Goal: Answer question/provide support: Share knowledge or assist other users

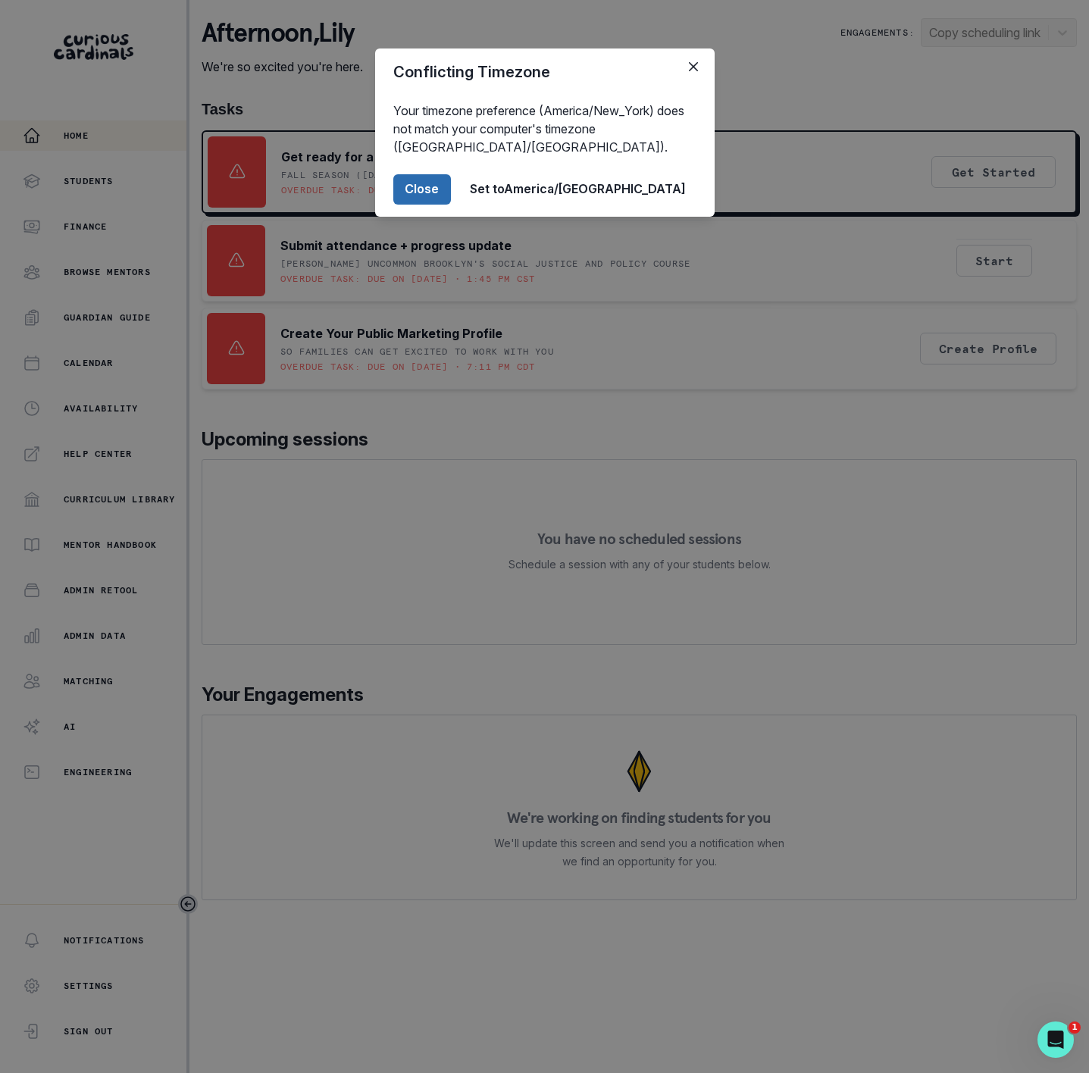
click at [451, 200] on button "Close" at bounding box center [422, 189] width 58 height 30
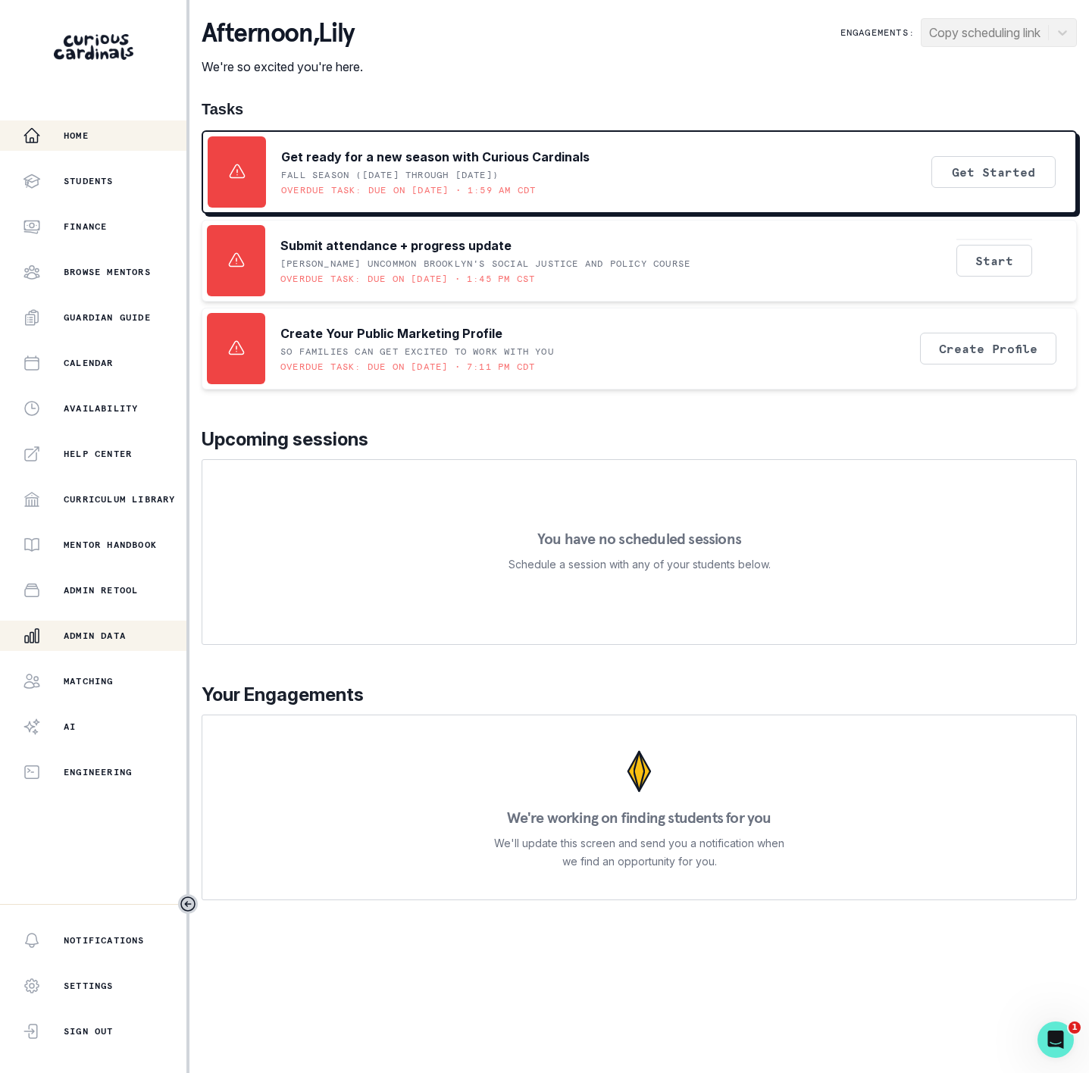
click at [93, 635] on p "Admin Data" at bounding box center [95, 636] width 62 height 12
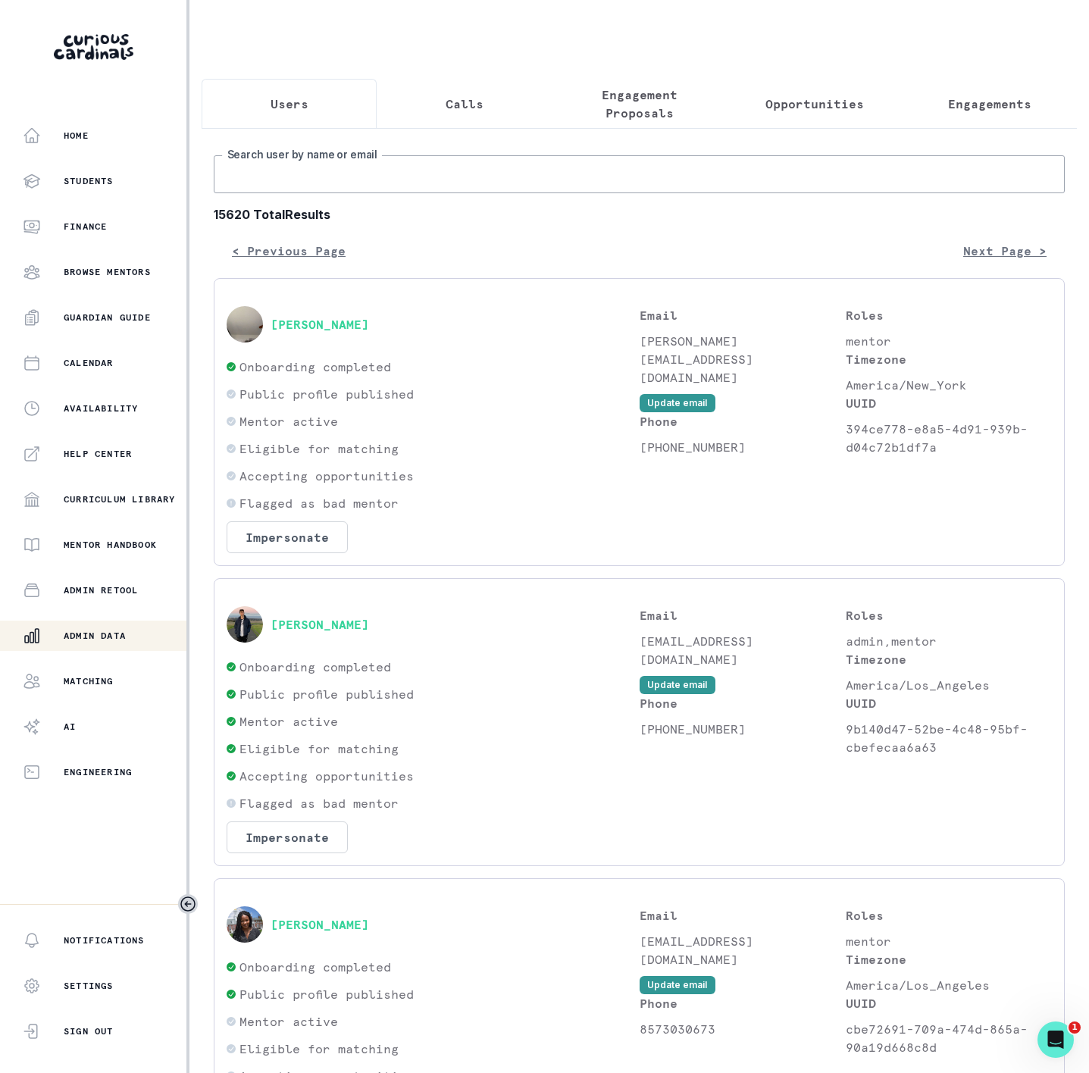
click at [282, 193] on input "Search user by name or email" at bounding box center [639, 174] width 851 height 38
paste input "[PERSON_NAME]"
type input "[PERSON_NAME]"
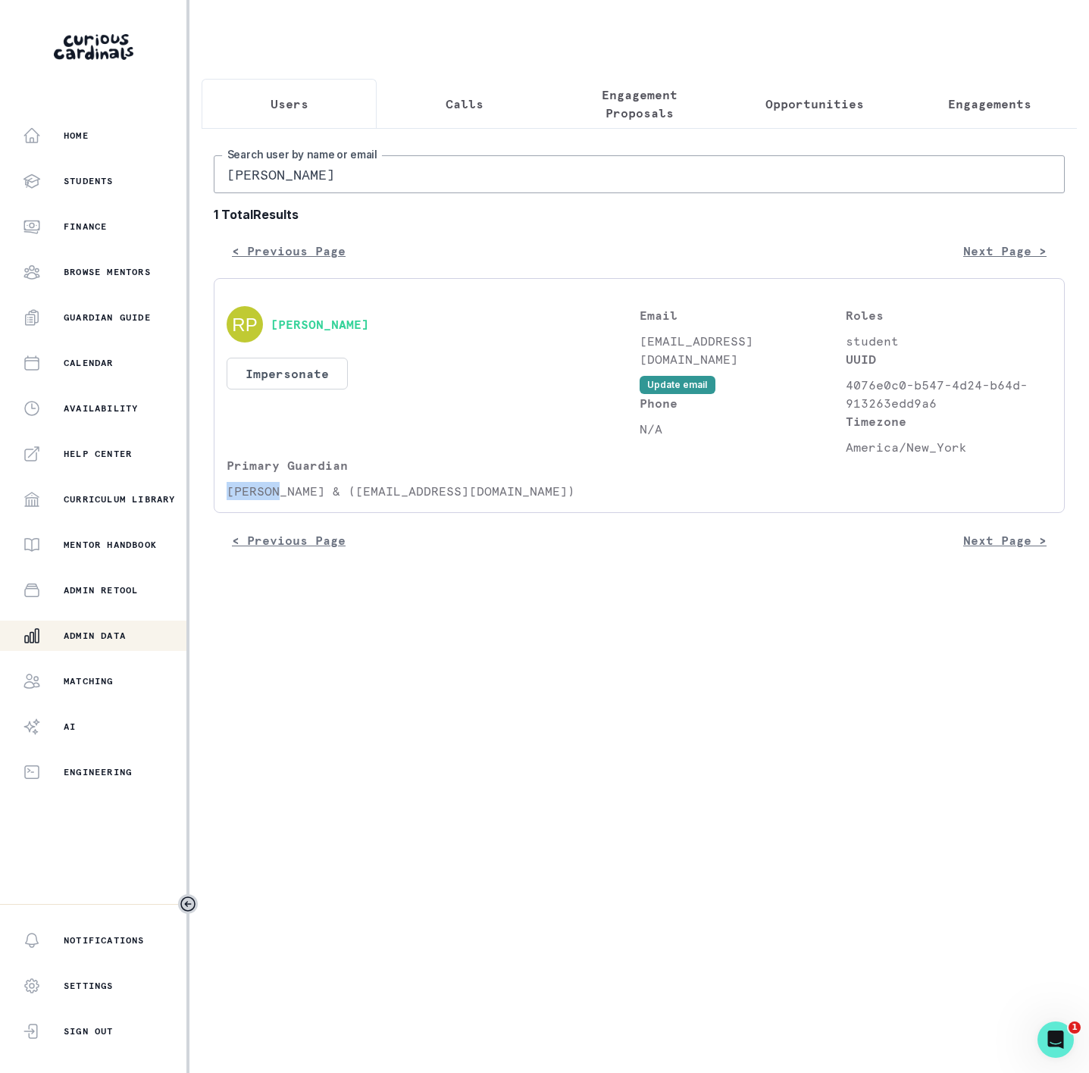
drag, startPoint x: 225, startPoint y: 505, endPoint x: 282, endPoint y: 508, distance: 56.9
click at [282, 508] on div "[PERSON_NAME] Impersonate Confirmation Are you sure? Impersonating means that w…" at bounding box center [639, 395] width 851 height 235
copy p "[PERSON_NAME] &"
drag, startPoint x: 323, startPoint y: 184, endPoint x: -147, endPoint y: 212, distance: 470.6
click at [0, 212] on html "Home Students Finance Browse Mentors Guardian Guide Calendar Availability Help …" at bounding box center [544, 536] width 1089 height 1073
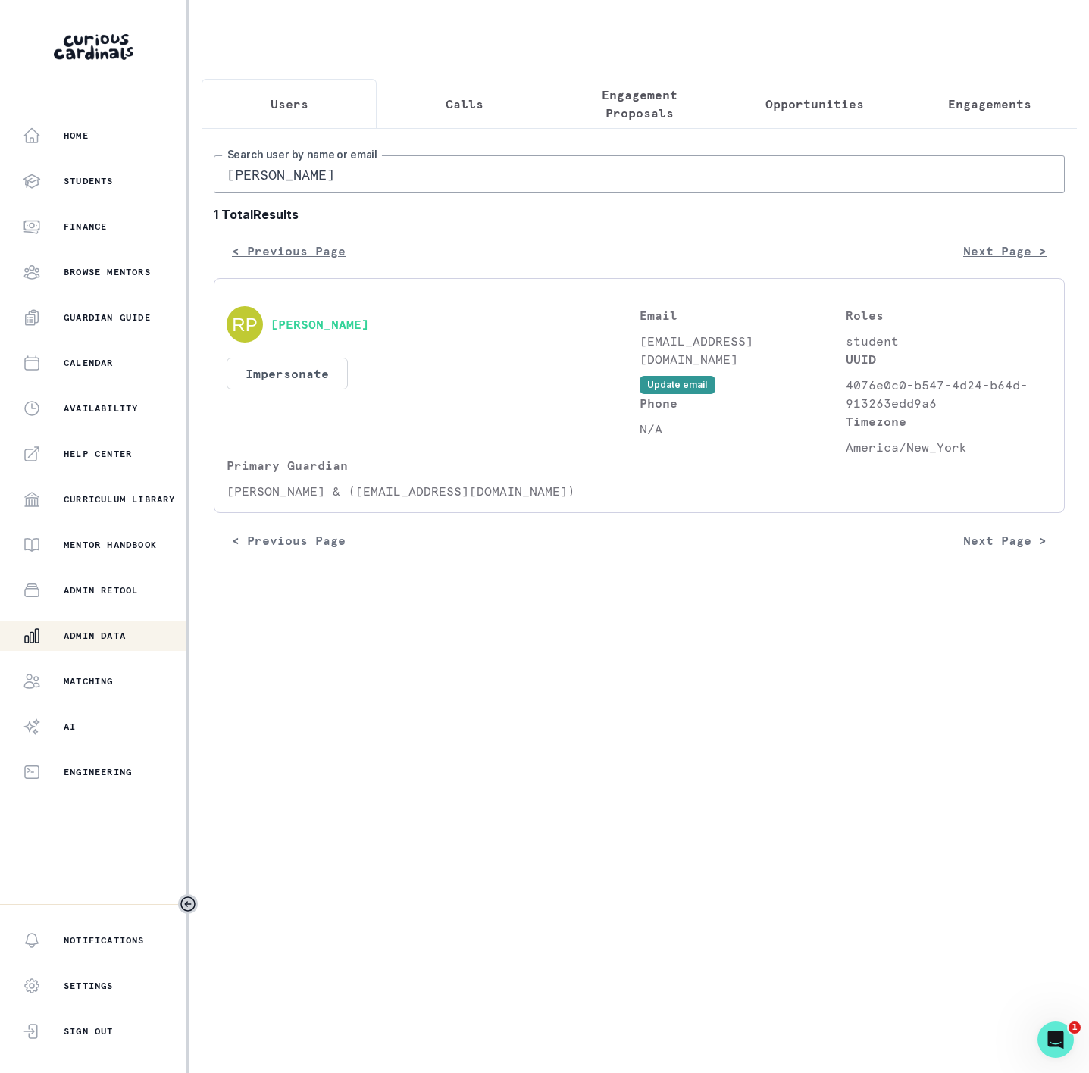
paste input "[PERSON_NAME] &"
type input "[PERSON_NAME] &"
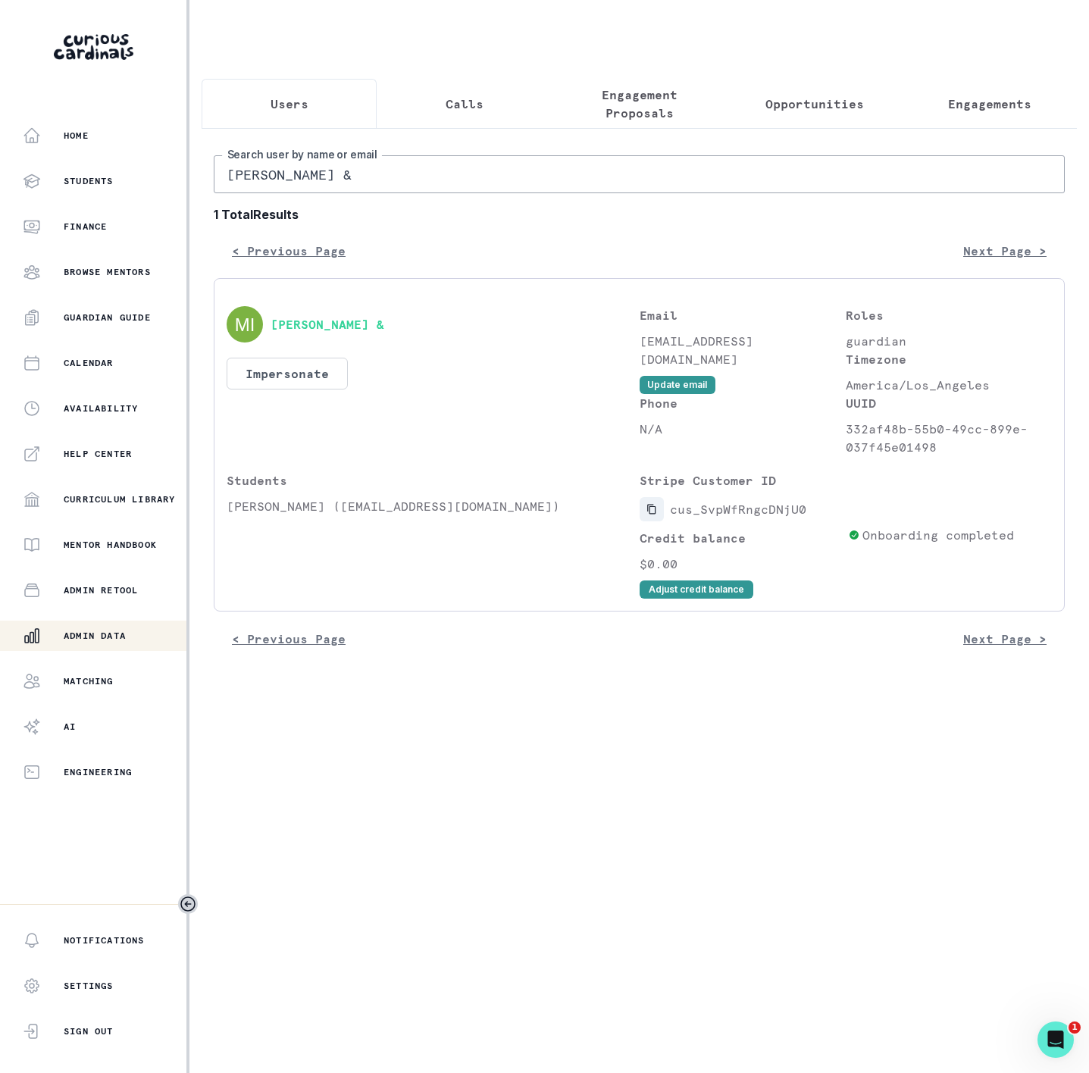
click at [649, 515] on icon "Copied to clipboard" at bounding box center [651, 510] width 8 height 10
